Goal: Navigation & Orientation: Find specific page/section

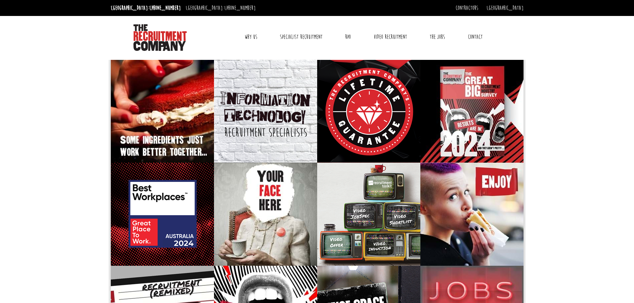
click at [253, 37] on link "Why Us" at bounding box center [251, 37] width 23 height 17
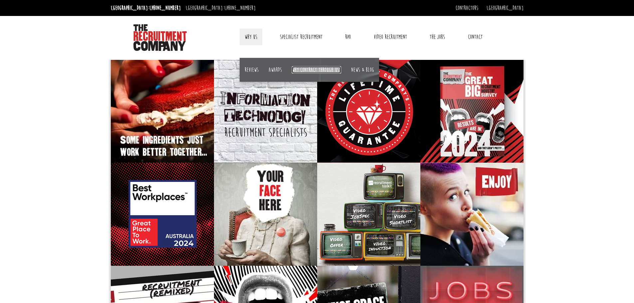
click at [308, 72] on link "Why contract through us?" at bounding box center [316, 69] width 49 height 7
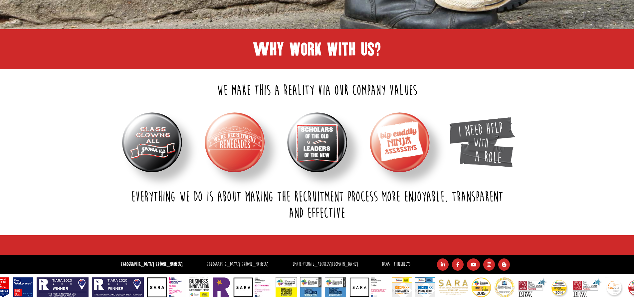
scroll to position [226, 0]
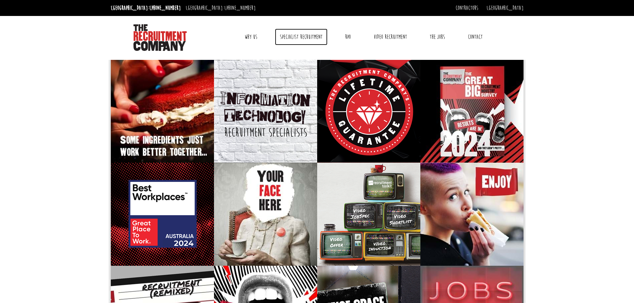
click at [310, 37] on link "Specialist Recruitment" at bounding box center [301, 37] width 53 height 17
